Goal: Information Seeking & Learning: Learn about a topic

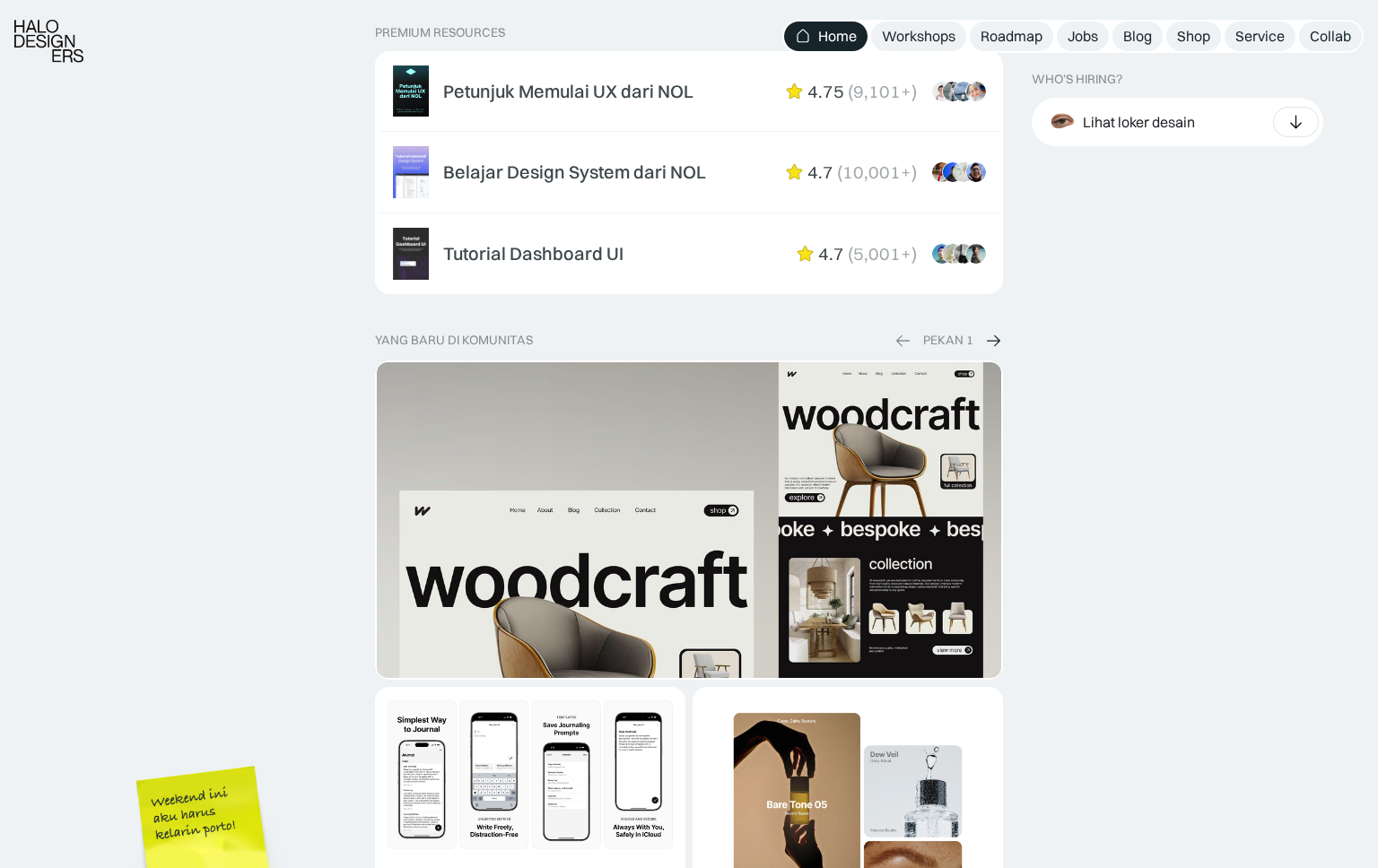
scroll to position [3026, 0]
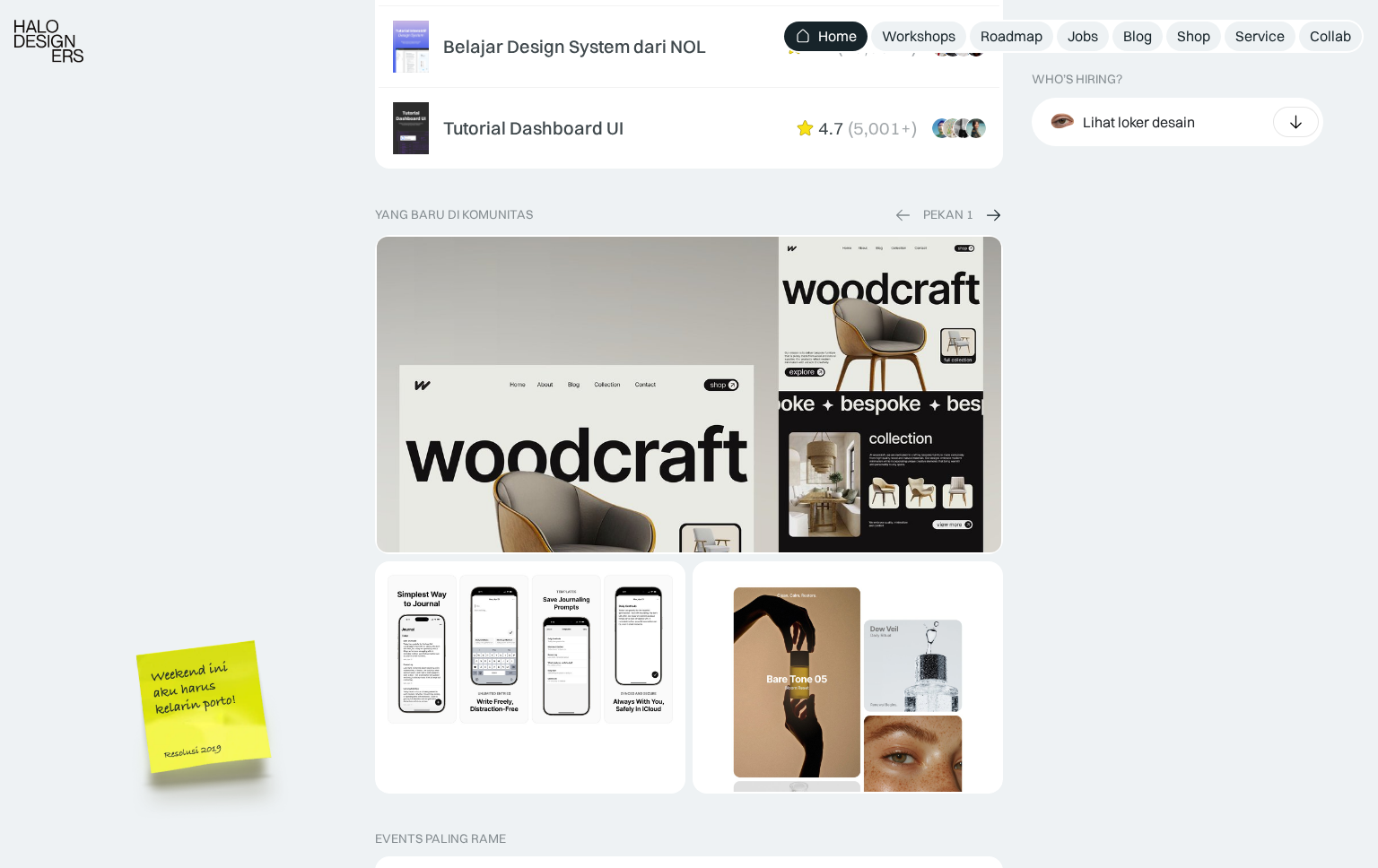
click at [996, 215] on img at bounding box center [994, 215] width 18 height 19
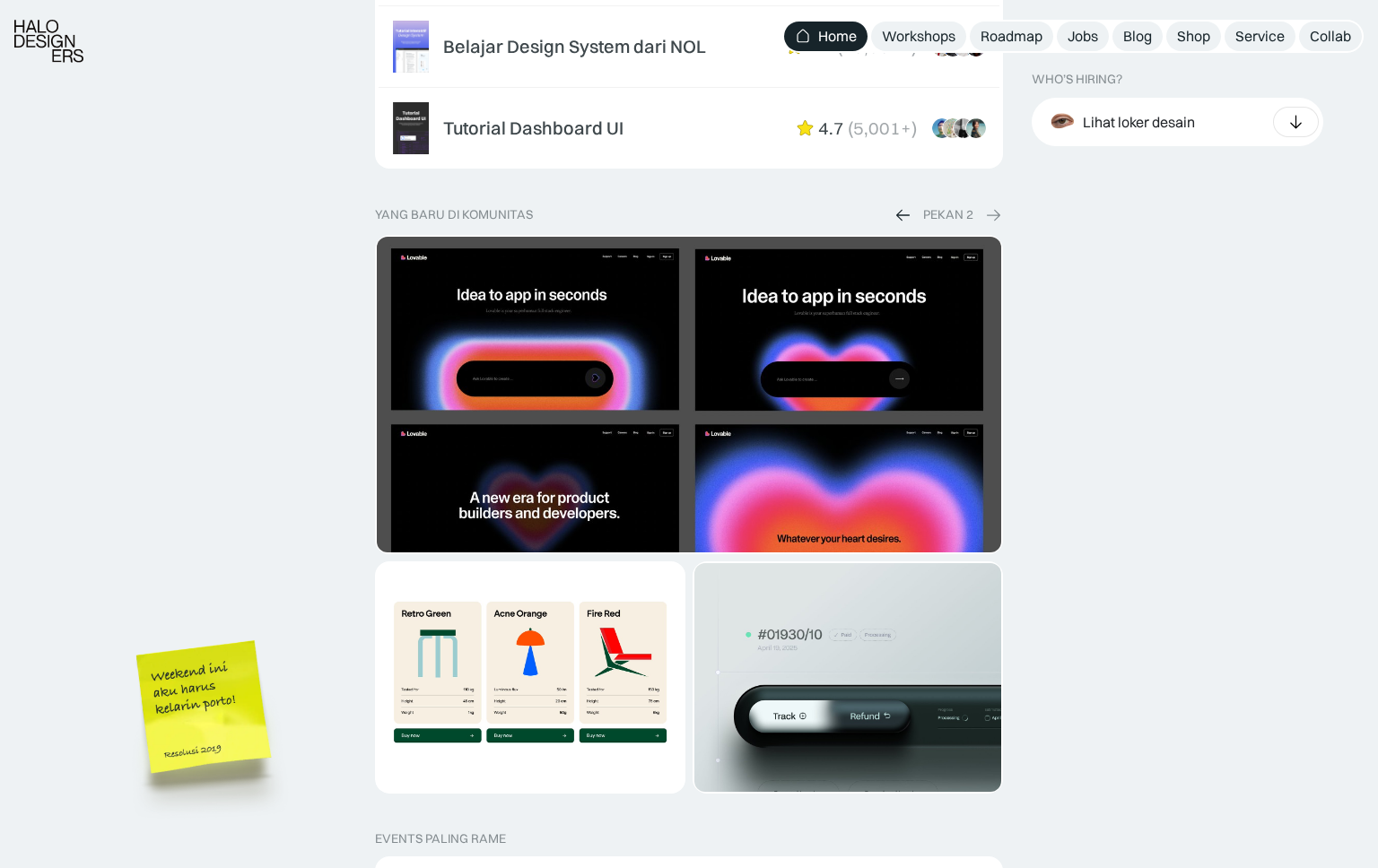
click at [996, 215] on img at bounding box center [994, 215] width 18 height 19
click at [896, 215] on img at bounding box center [903, 215] width 18 height 19
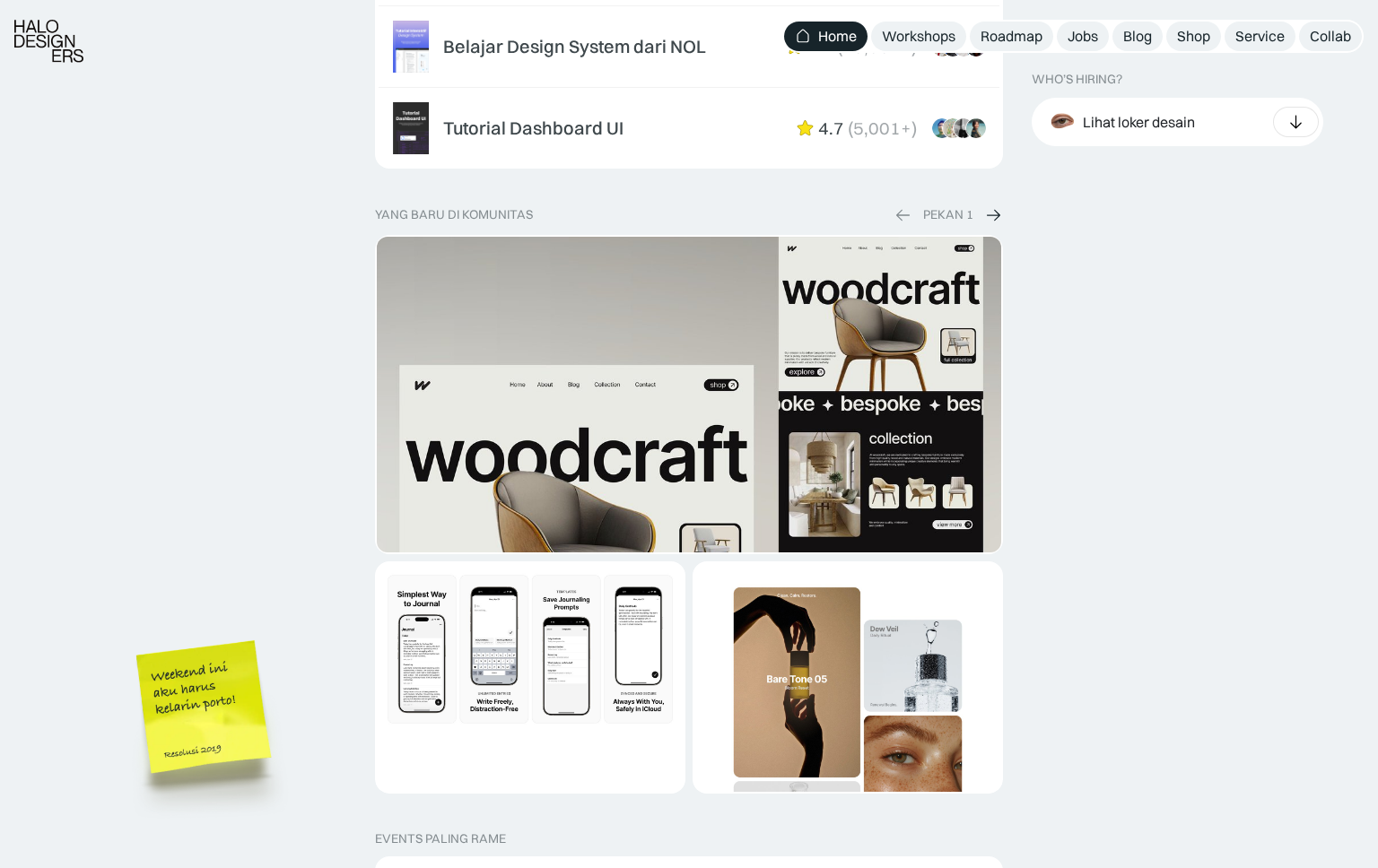
click at [990, 213] on img at bounding box center [994, 215] width 18 height 19
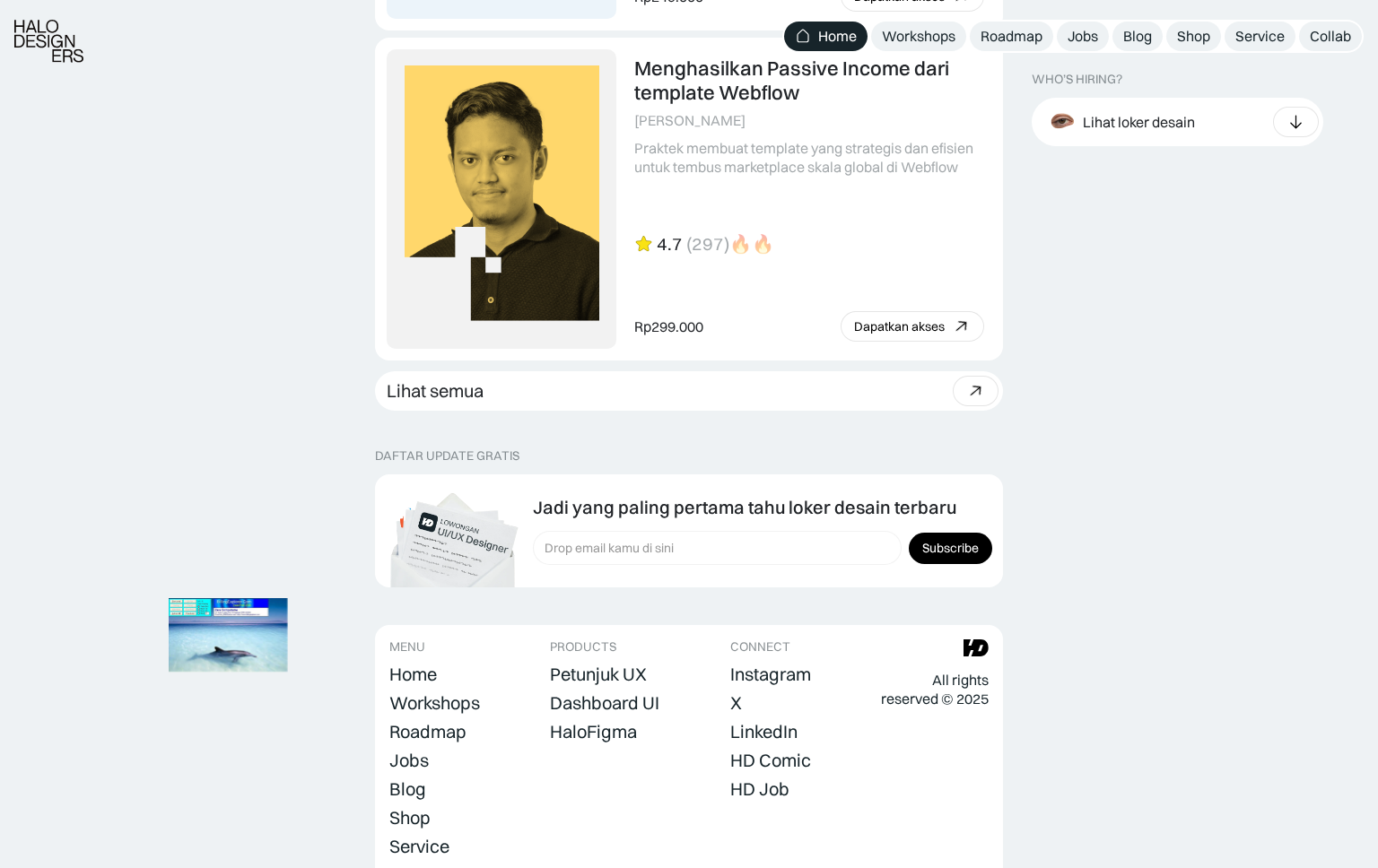
scroll to position [4942, 0]
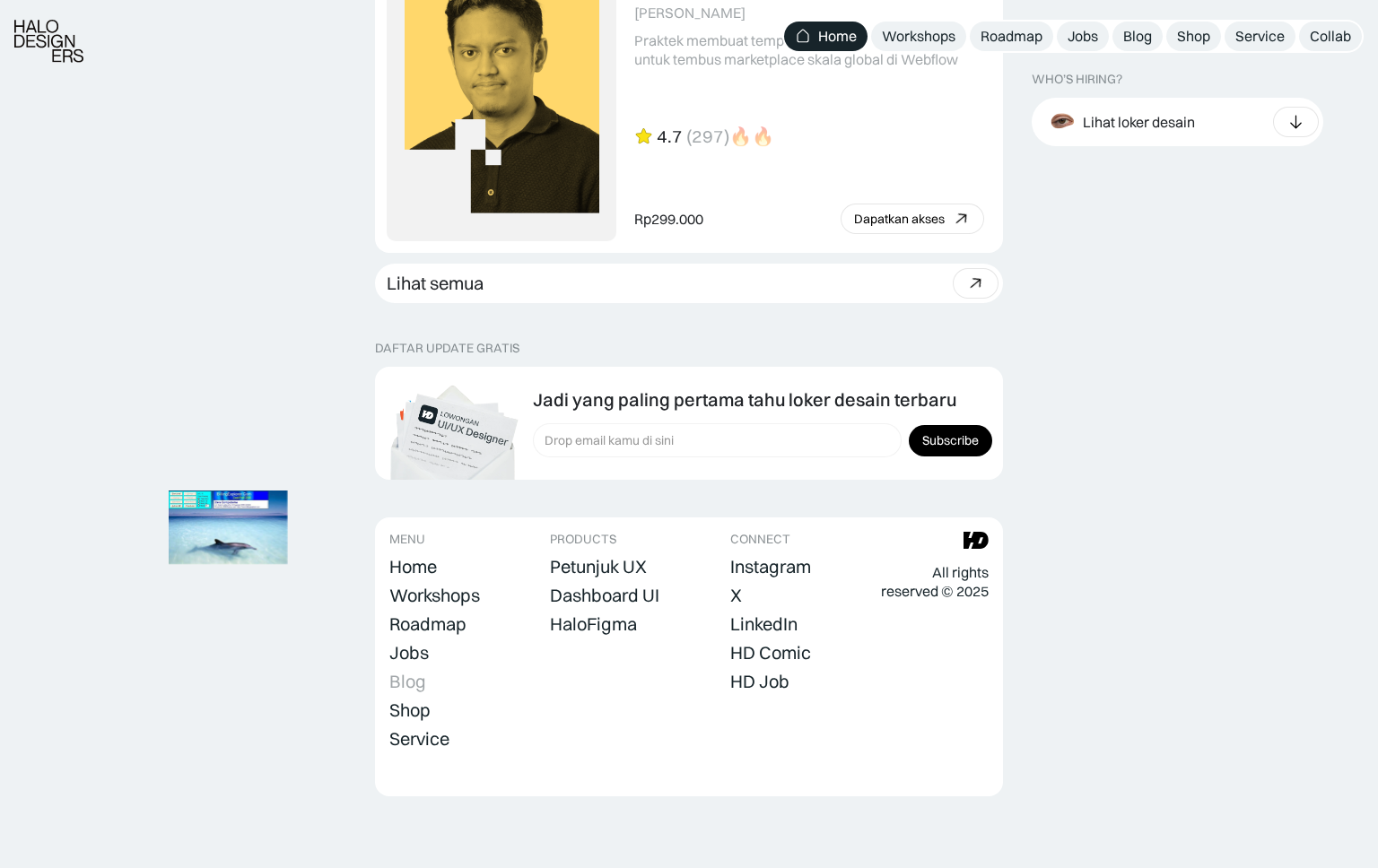
click at [412, 687] on div "Blog" at bounding box center [407, 681] width 36 height 22
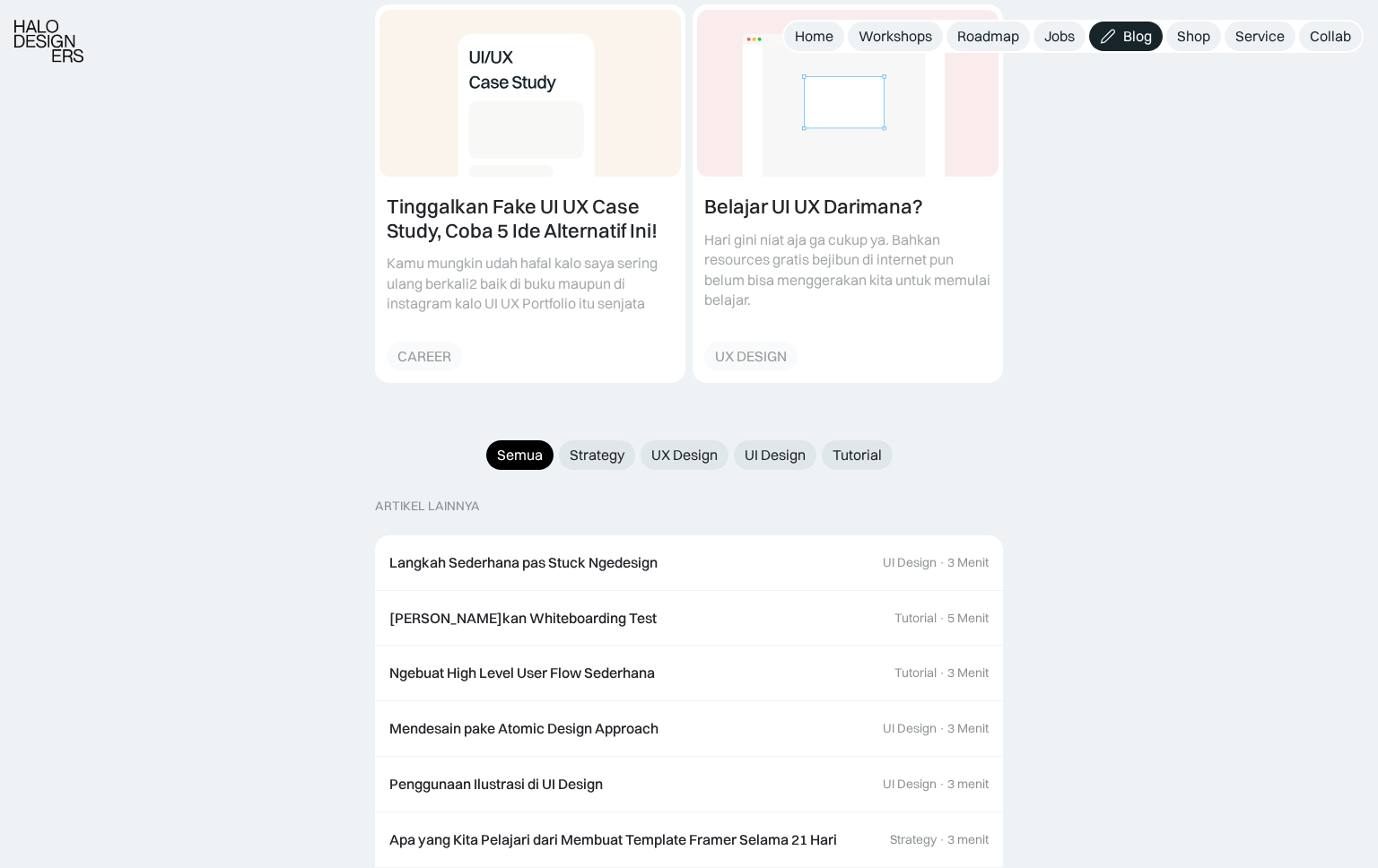
scroll to position [1754, 0]
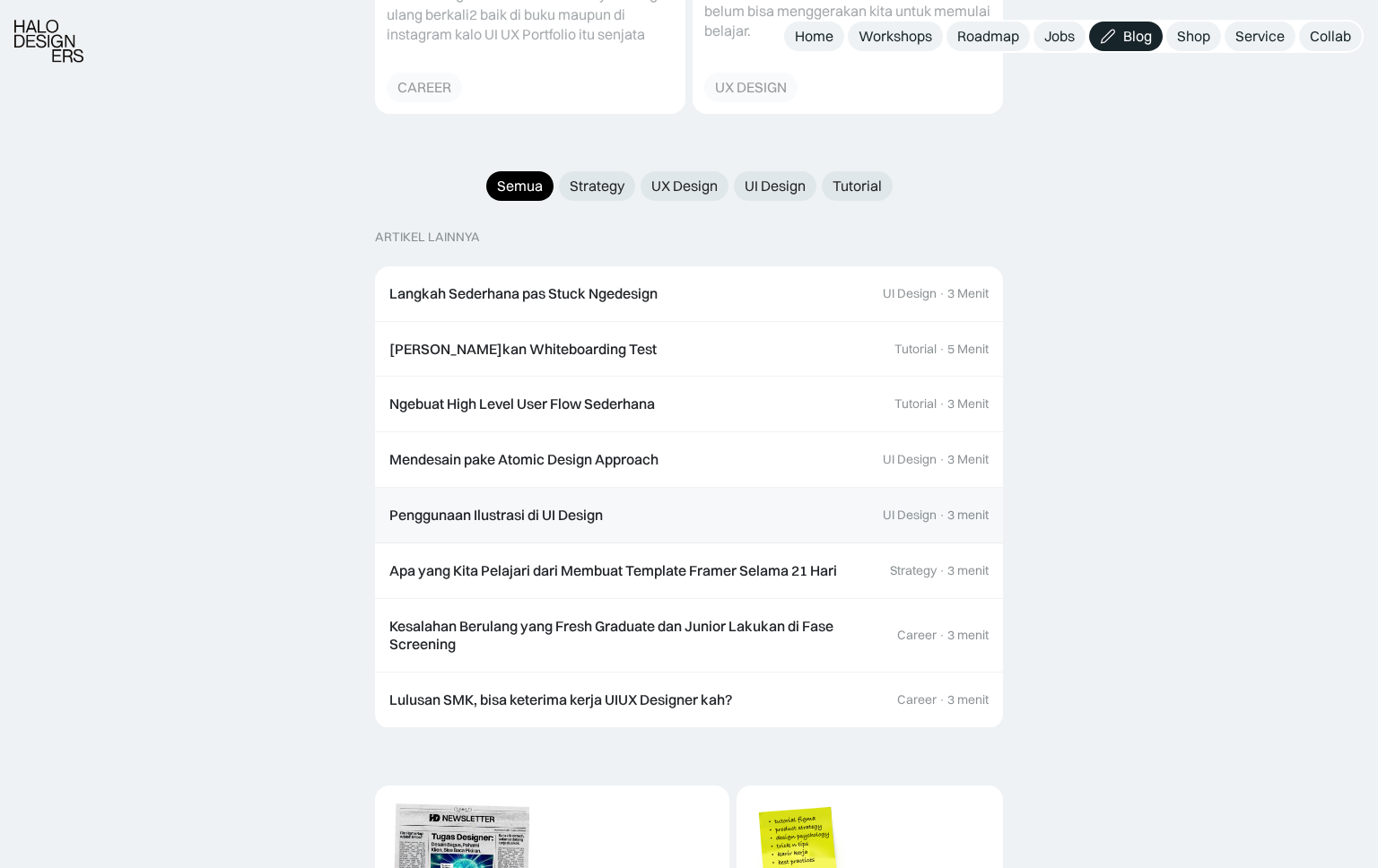
click at [543, 506] on div "Penggunaan Ilustrasi di UI Design" at bounding box center [496, 515] width 213 height 19
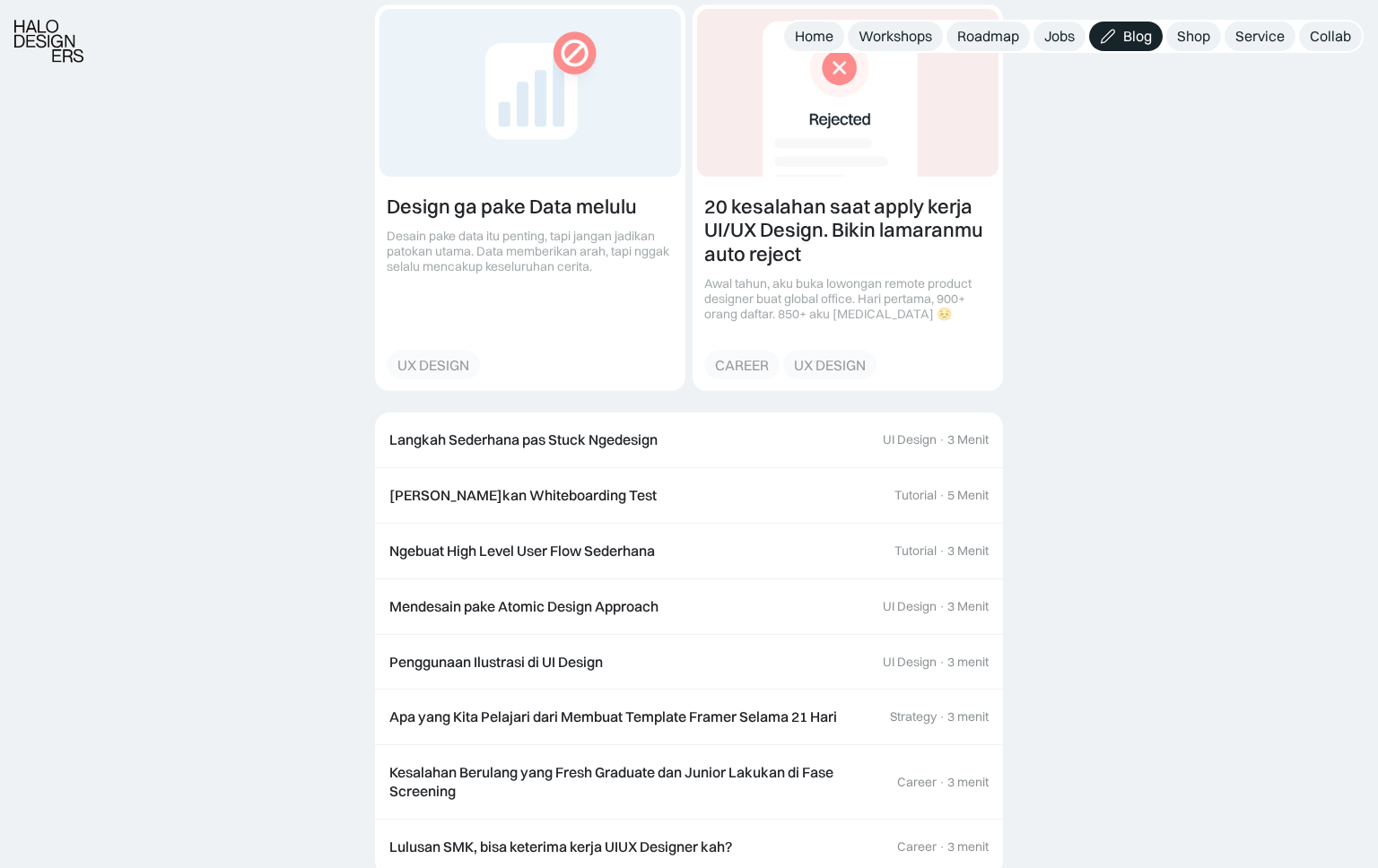
scroll to position [2689, 0]
